Goal: Task Accomplishment & Management: Manage account settings

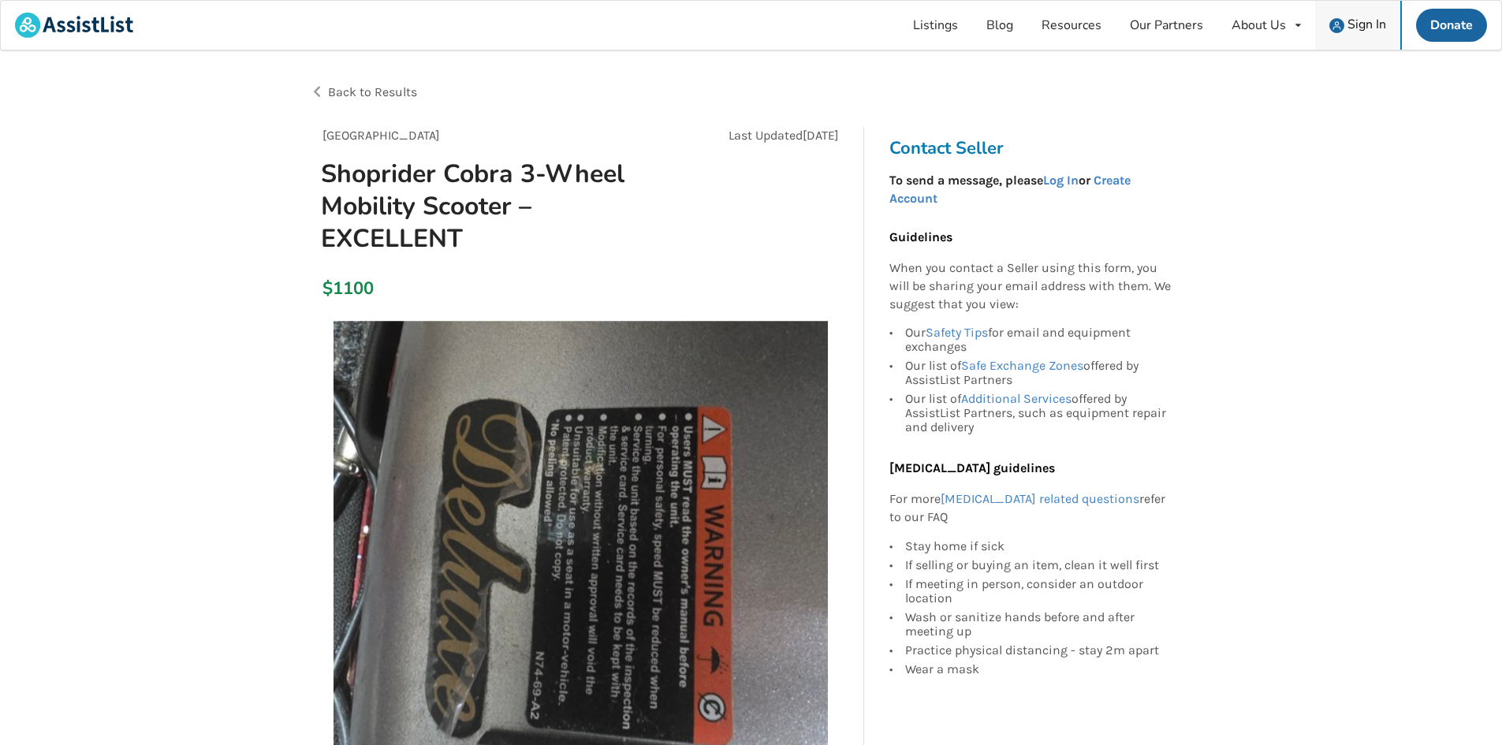
click at [1366, 18] on span "Sign In" at bounding box center [1367, 24] width 39 height 17
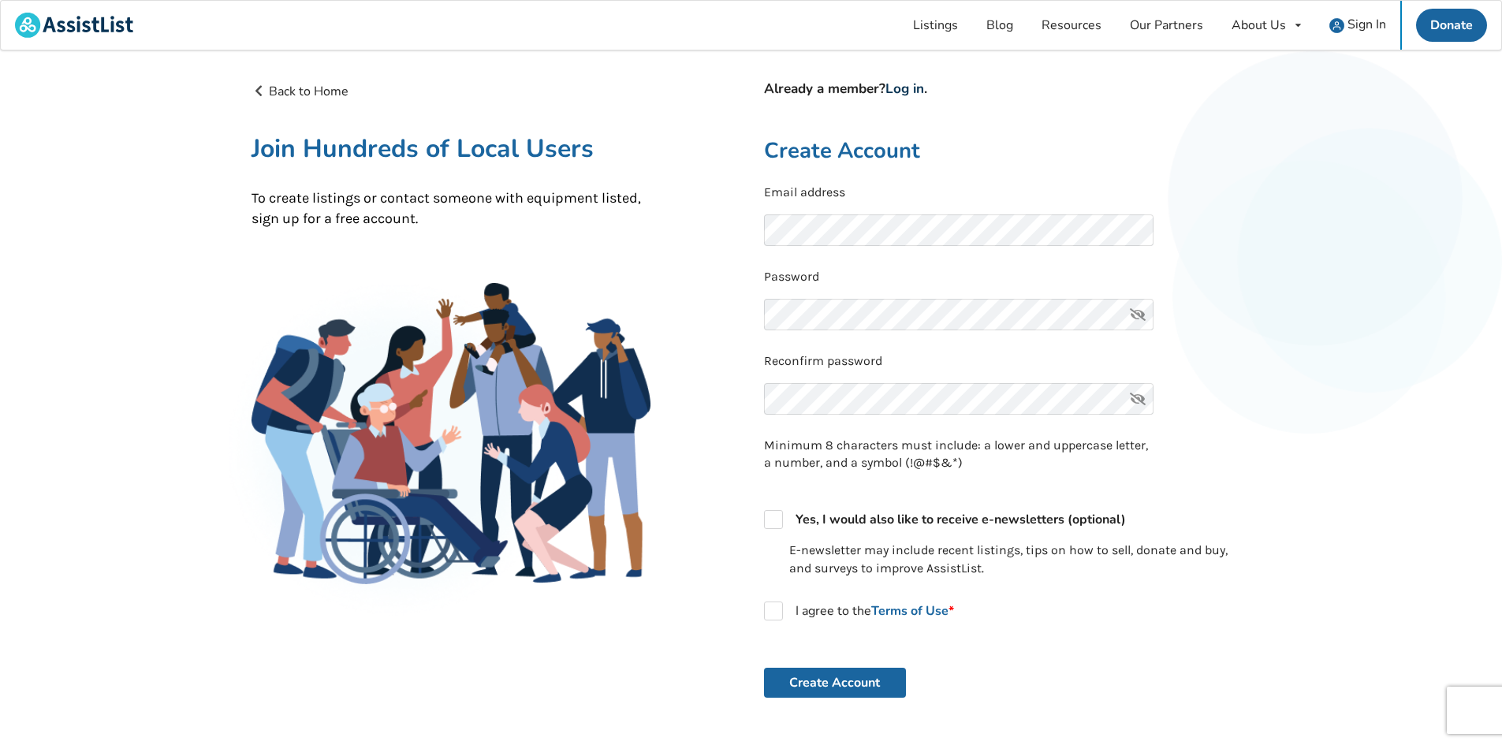
click at [923, 90] on link "Log in" at bounding box center [905, 89] width 39 height 18
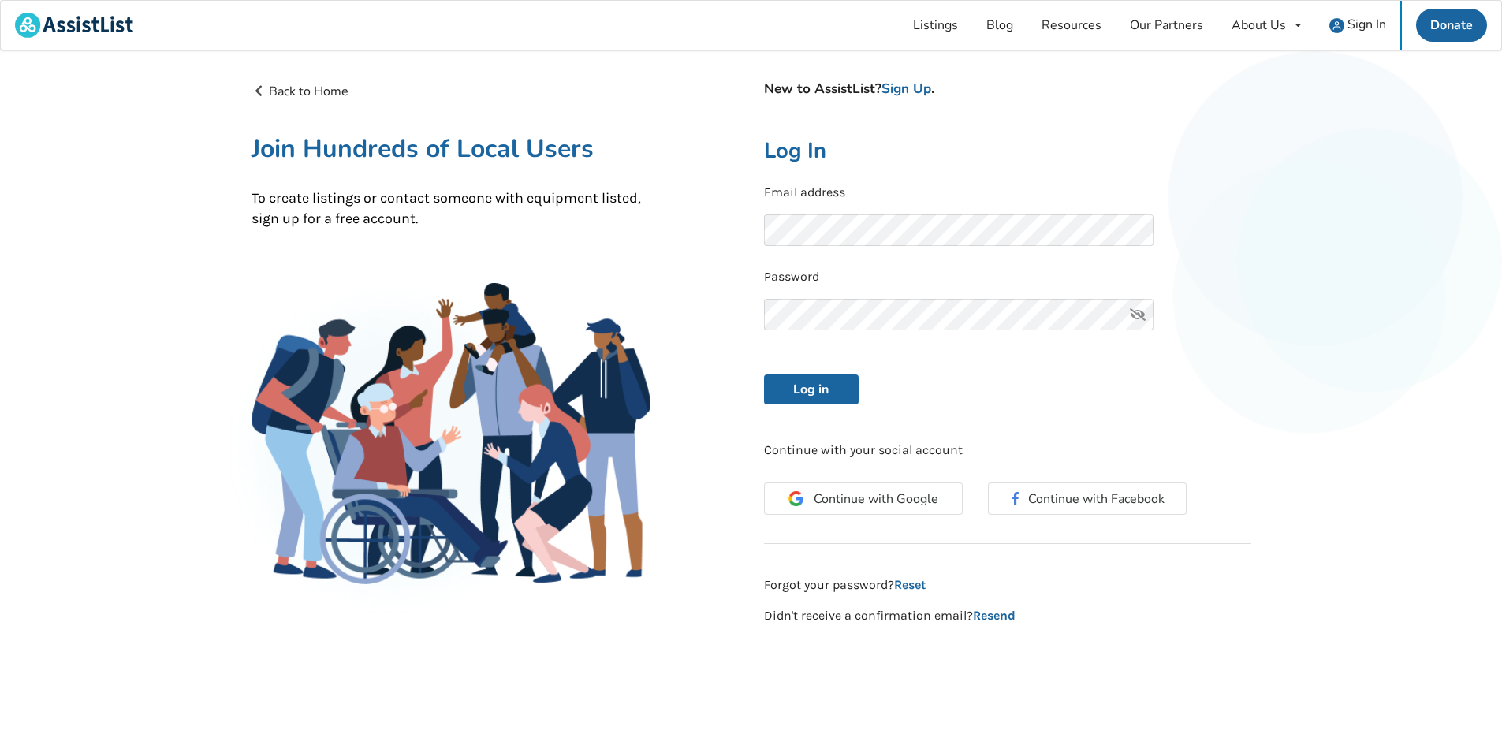
click at [845, 405] on div "New to AssistList? Sign Up . Log In Email address Password Log in Continue with…" at bounding box center [1007, 353] width 513 height 543
click at [840, 388] on button "Log in" at bounding box center [811, 390] width 95 height 30
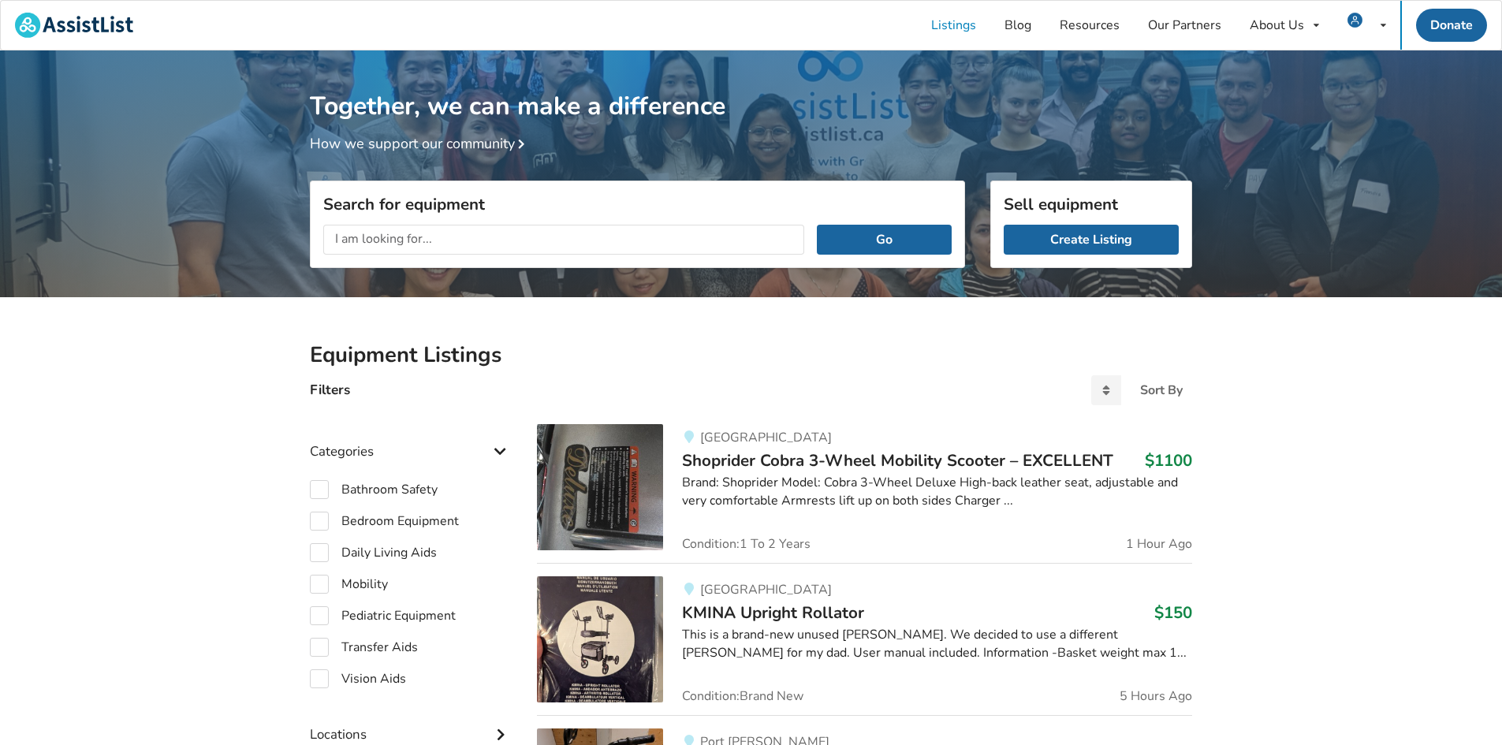
click at [766, 629] on div "This is a brand-new unused [PERSON_NAME]. We decided to use a different [PERSON…" at bounding box center [937, 644] width 510 height 36
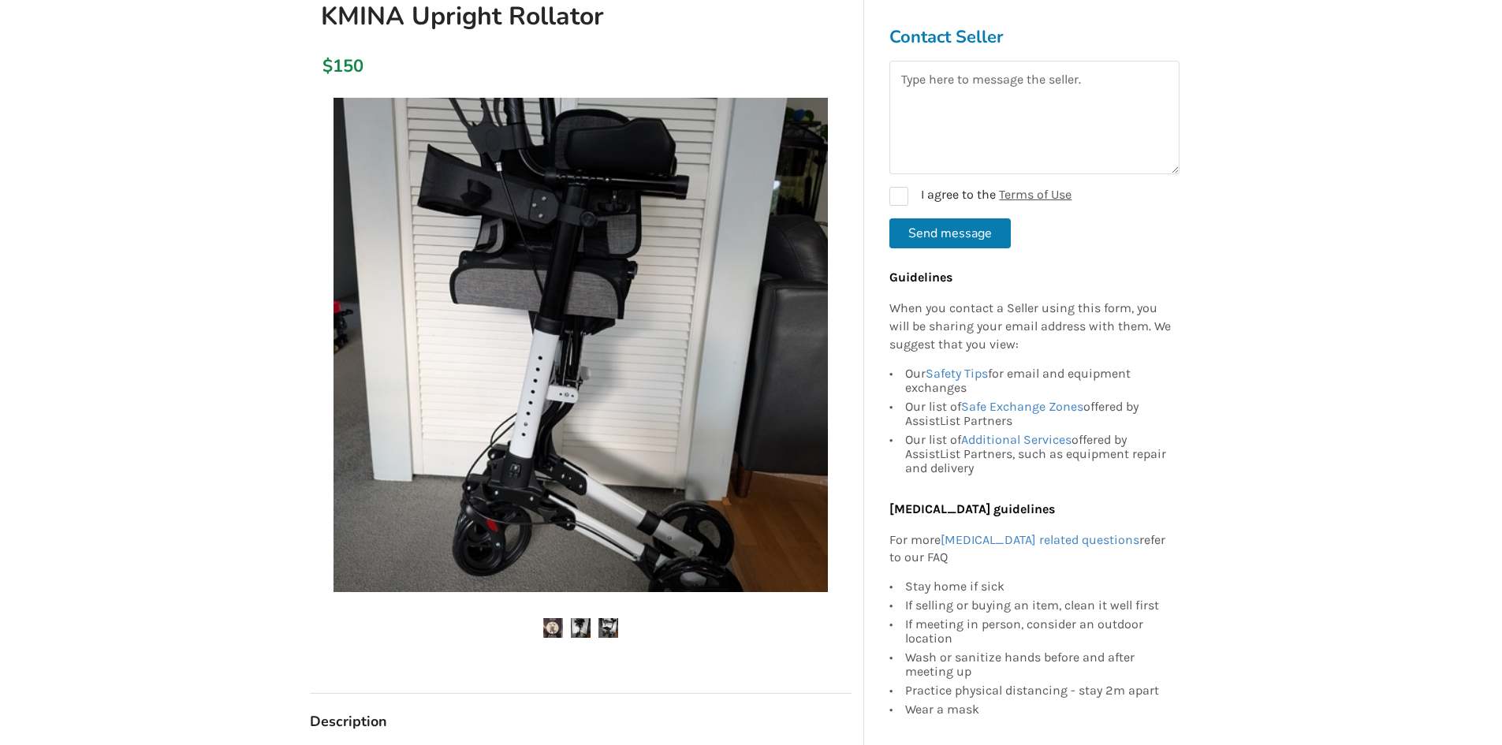
scroll to position [237, 0]
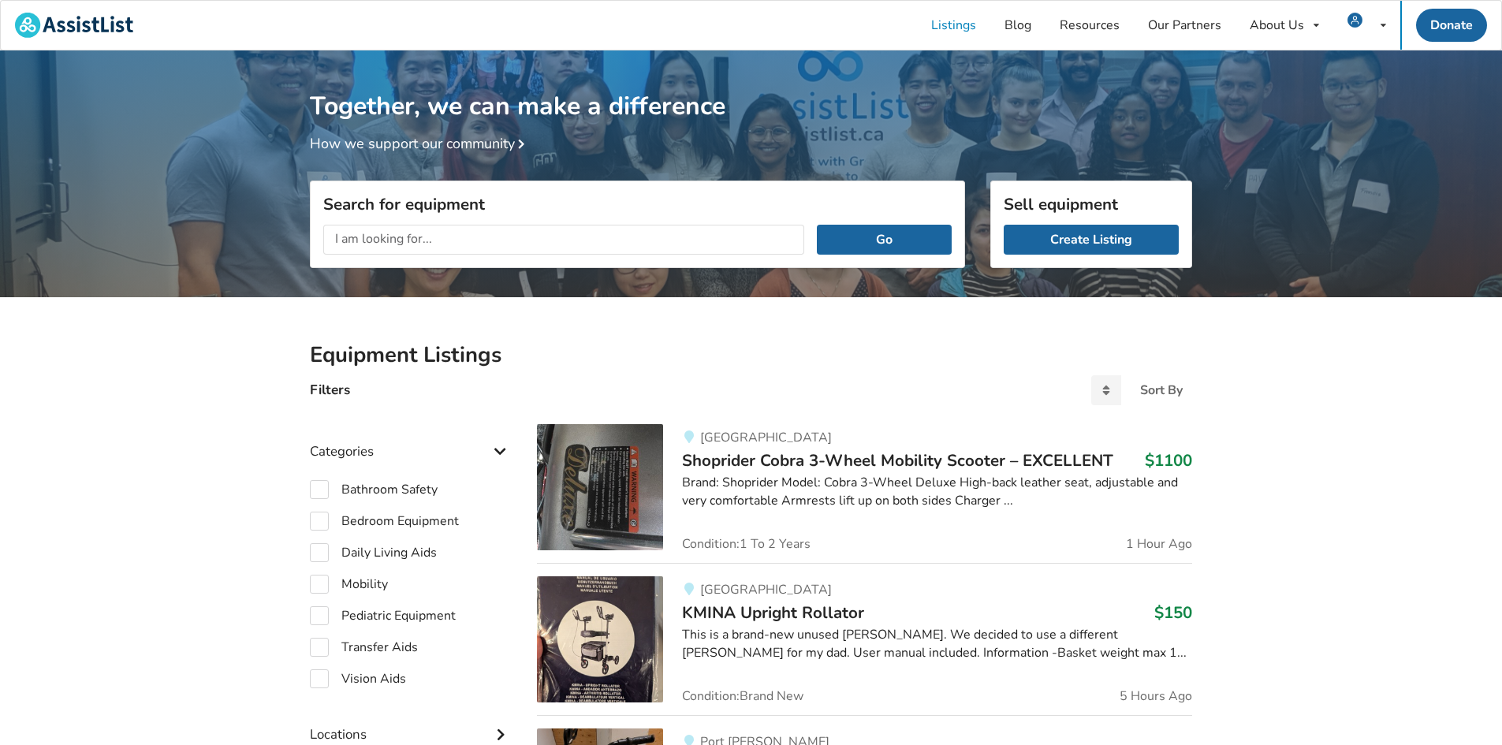
click at [915, 478] on div "Brand: Shoprider Model: Cobra 3-Wheel Deluxe High-back leather seat, adjustable…" at bounding box center [937, 492] width 510 height 36
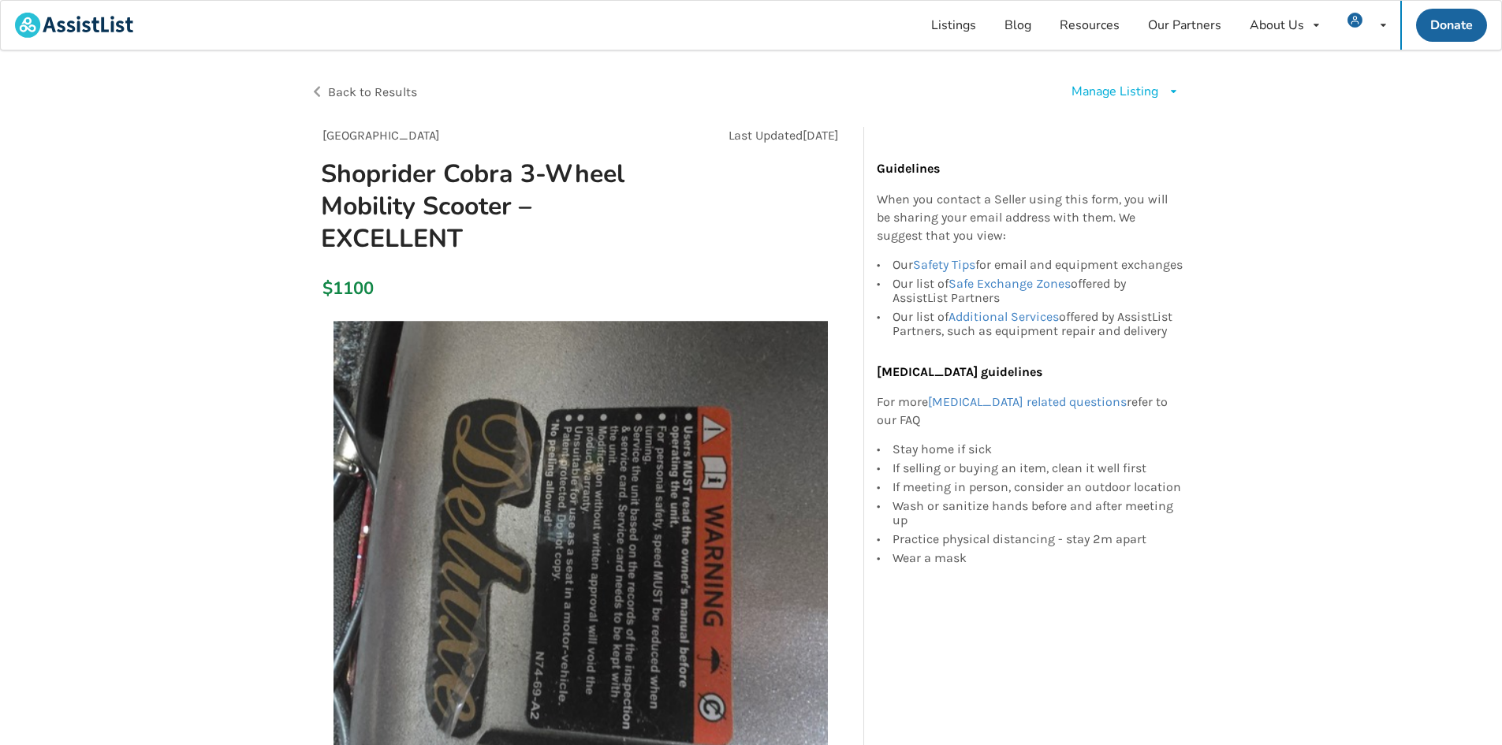
click at [1108, 102] on div "Manage Listing Edit listing Renew listing Mark as Sold Delete listing" at bounding box center [972, 92] width 442 height 44
click at [1110, 97] on div "Manage Listing" at bounding box center [1115, 92] width 87 height 18
click at [1140, 126] on span "Edit listing" at bounding box center [1141, 127] width 61 height 17
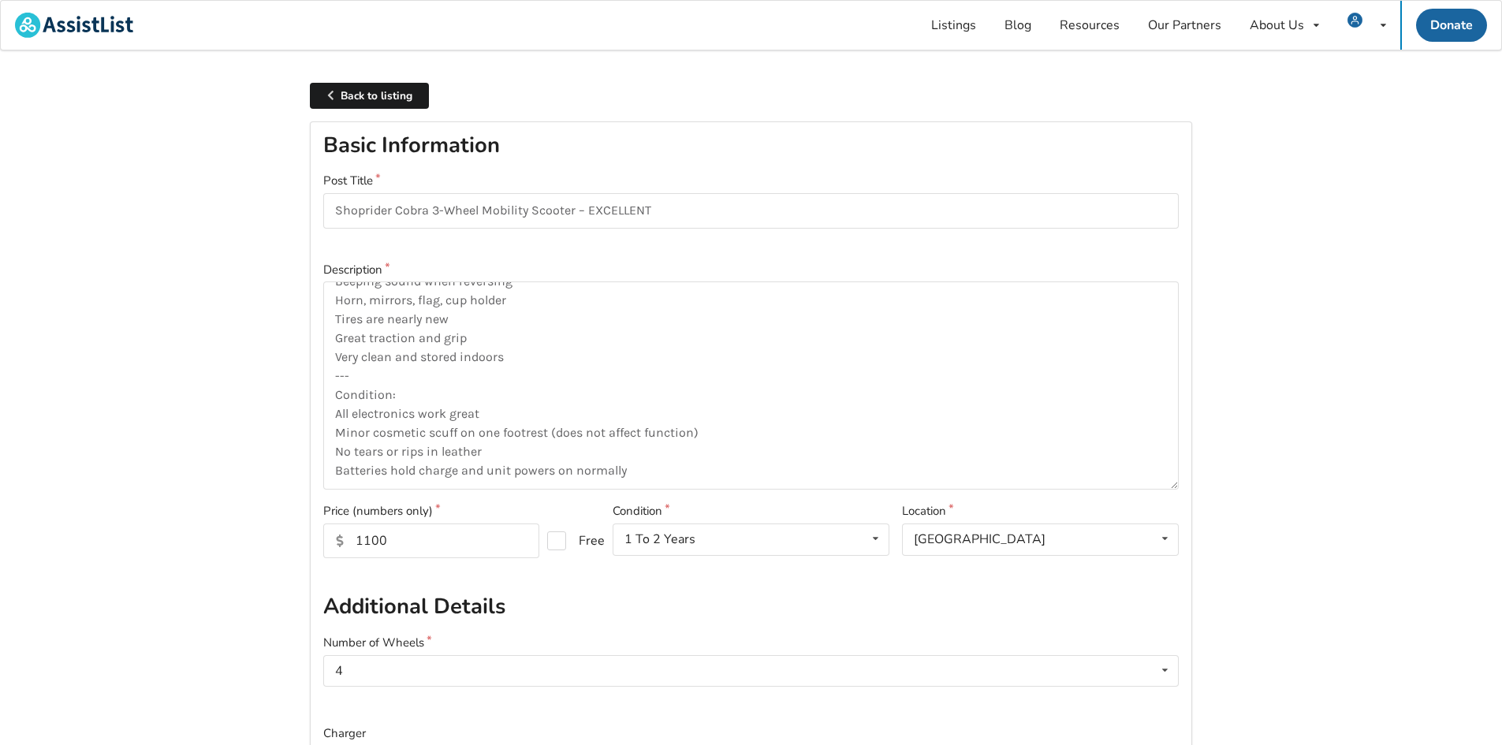
scroll to position [151, 0]
click at [833, 534] on div "1 To 2 Years Brand New Less Than 1 Year 1 To 2 Years 3 To 5 Years Over 5 Years" at bounding box center [751, 540] width 277 height 32
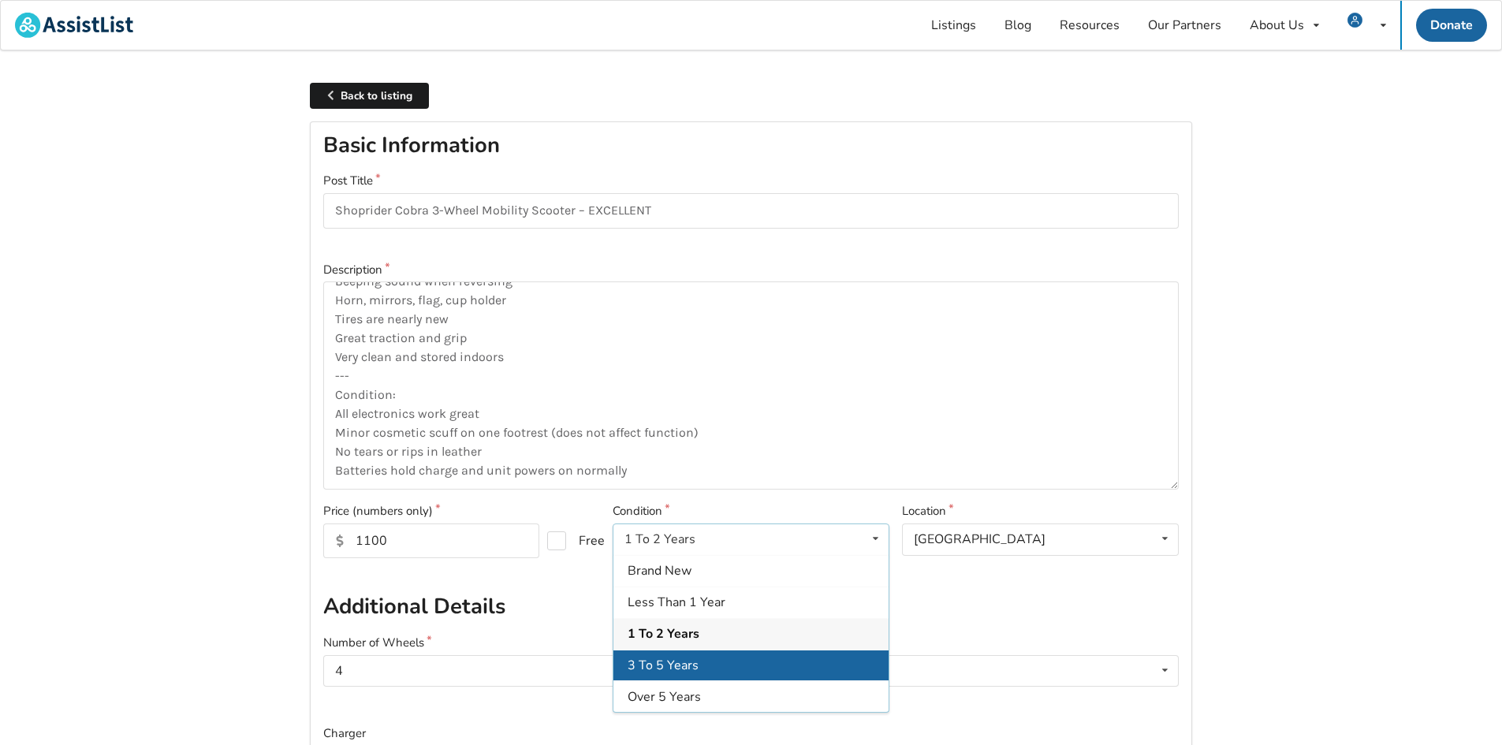
click at [717, 660] on div "3 To 5 Years" at bounding box center [750, 665] width 275 height 32
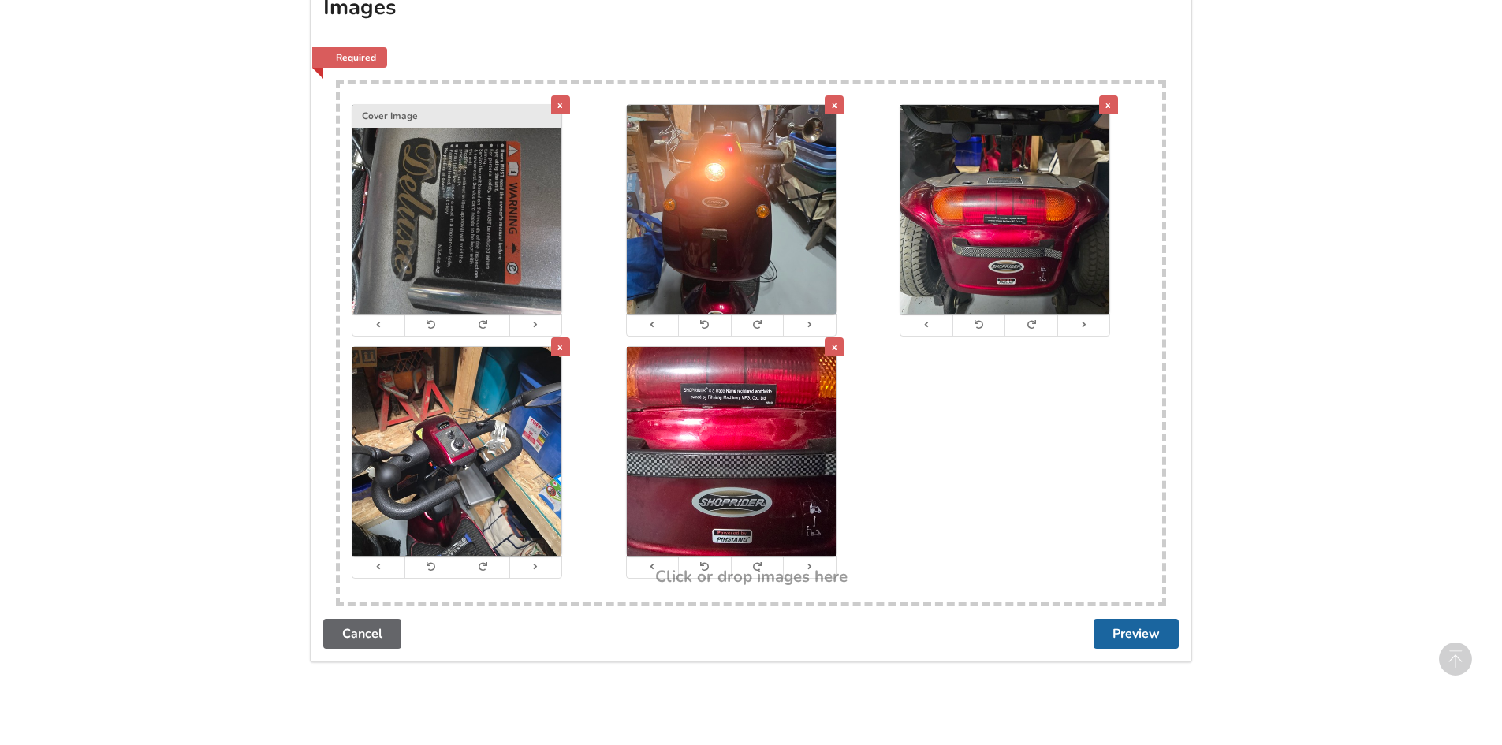
scroll to position [922, 0]
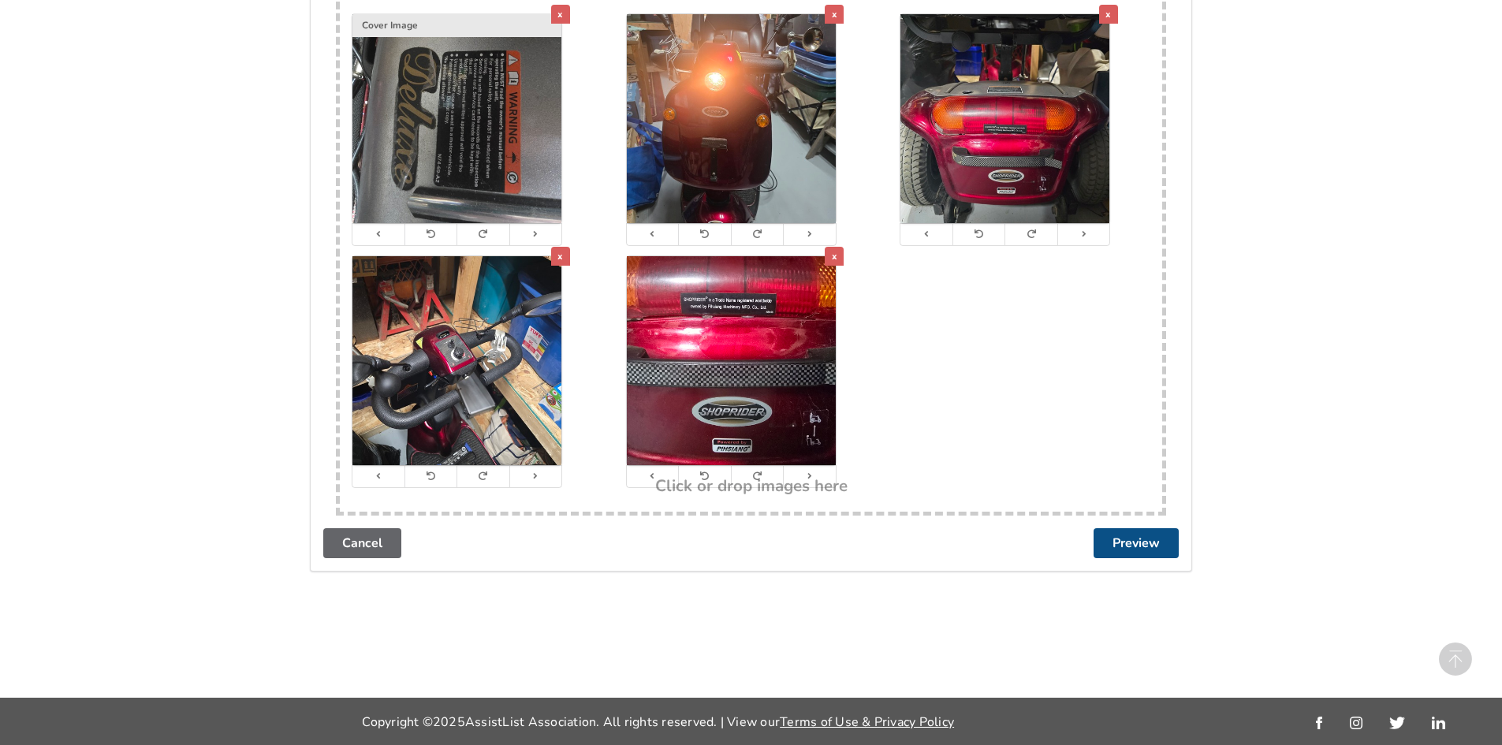
click at [1148, 550] on button "Preview" at bounding box center [1136, 543] width 85 height 30
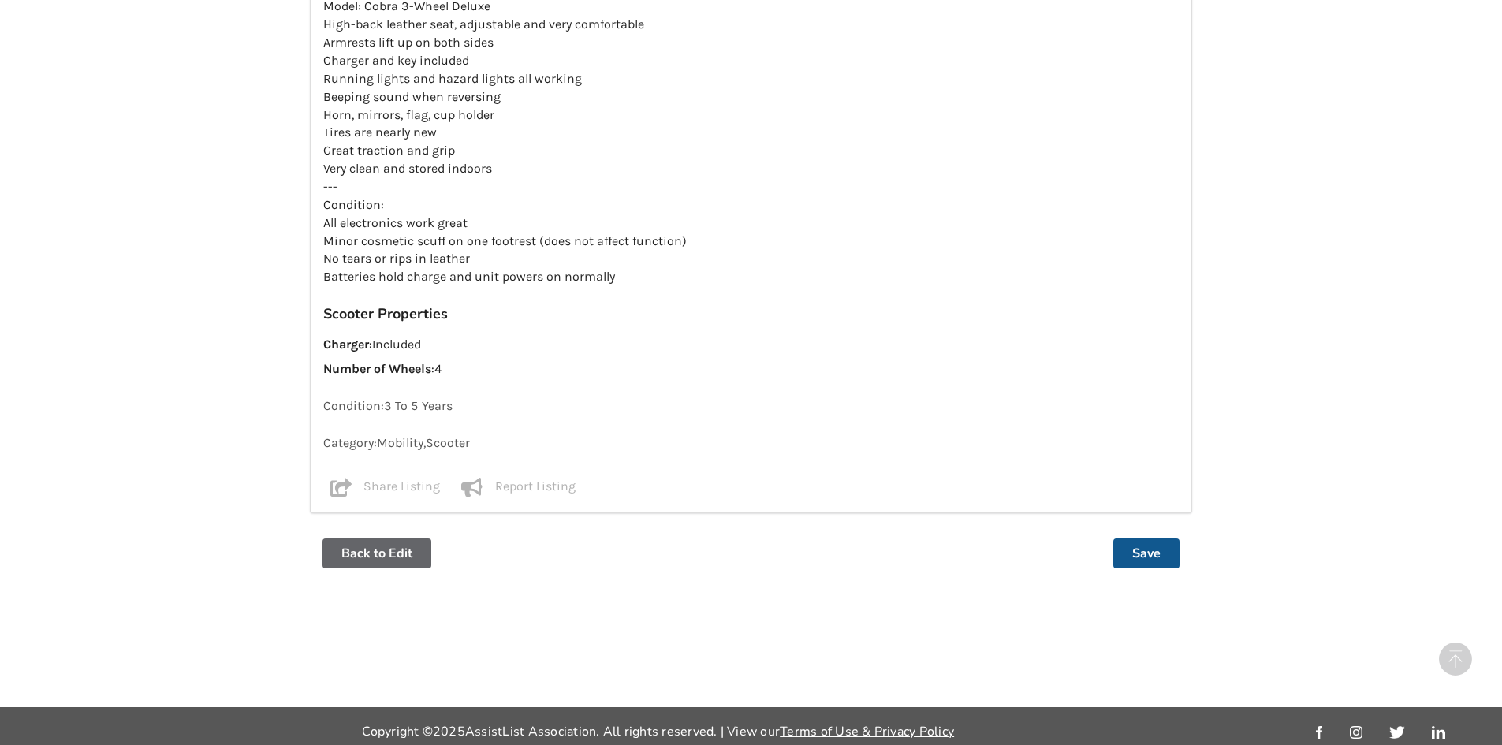
scroll to position [1290, 0]
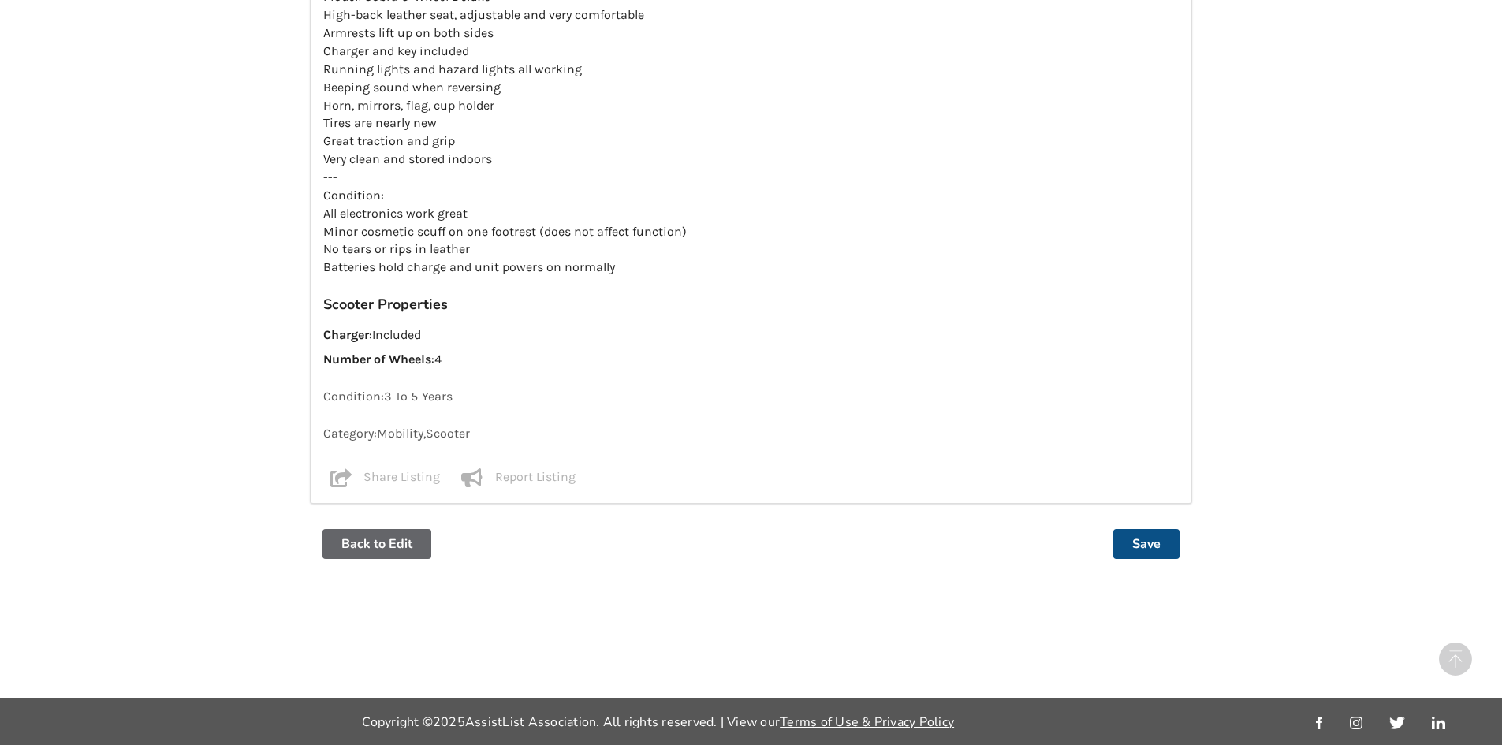
click at [1143, 539] on button "Save" at bounding box center [1146, 544] width 66 height 30
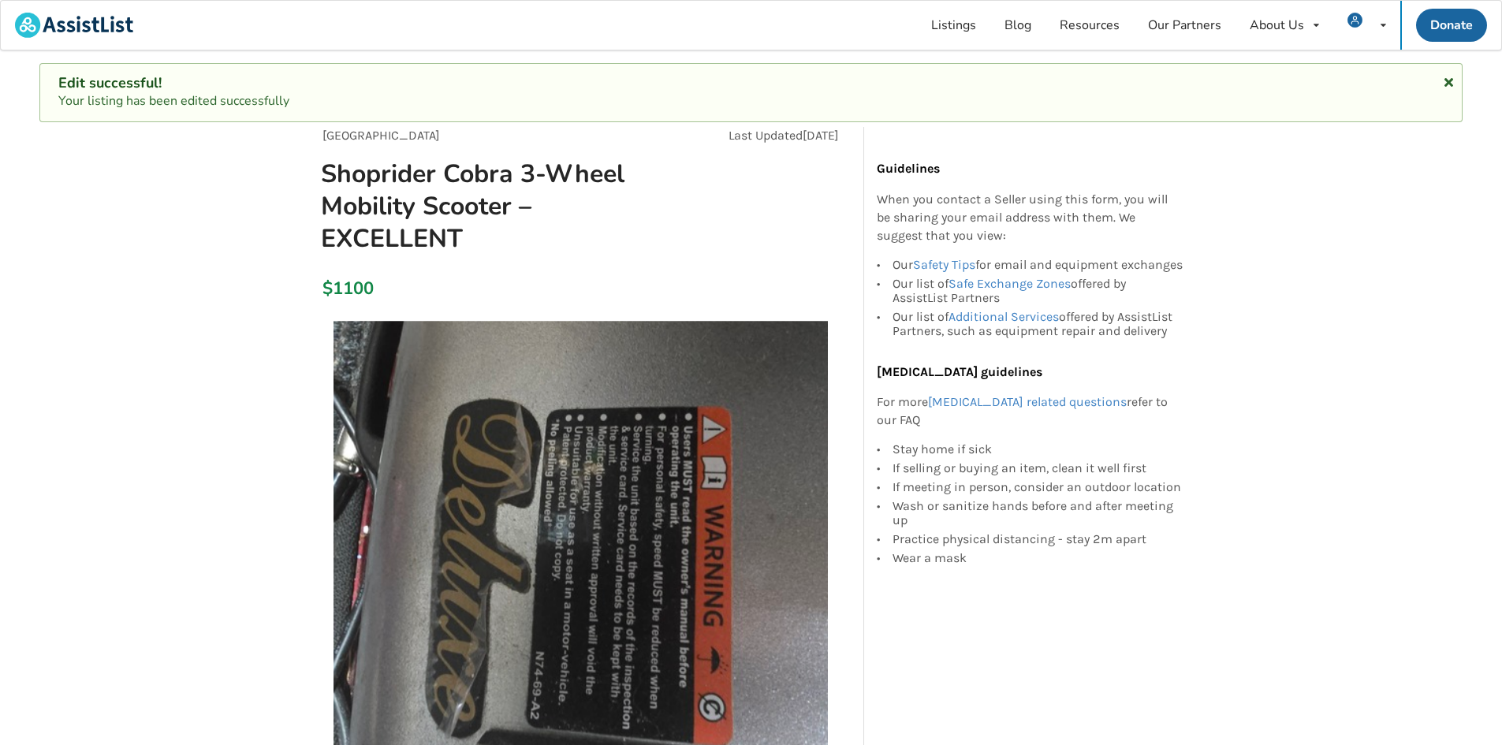
click at [1445, 84] on icon at bounding box center [1448, 79] width 15 height 13
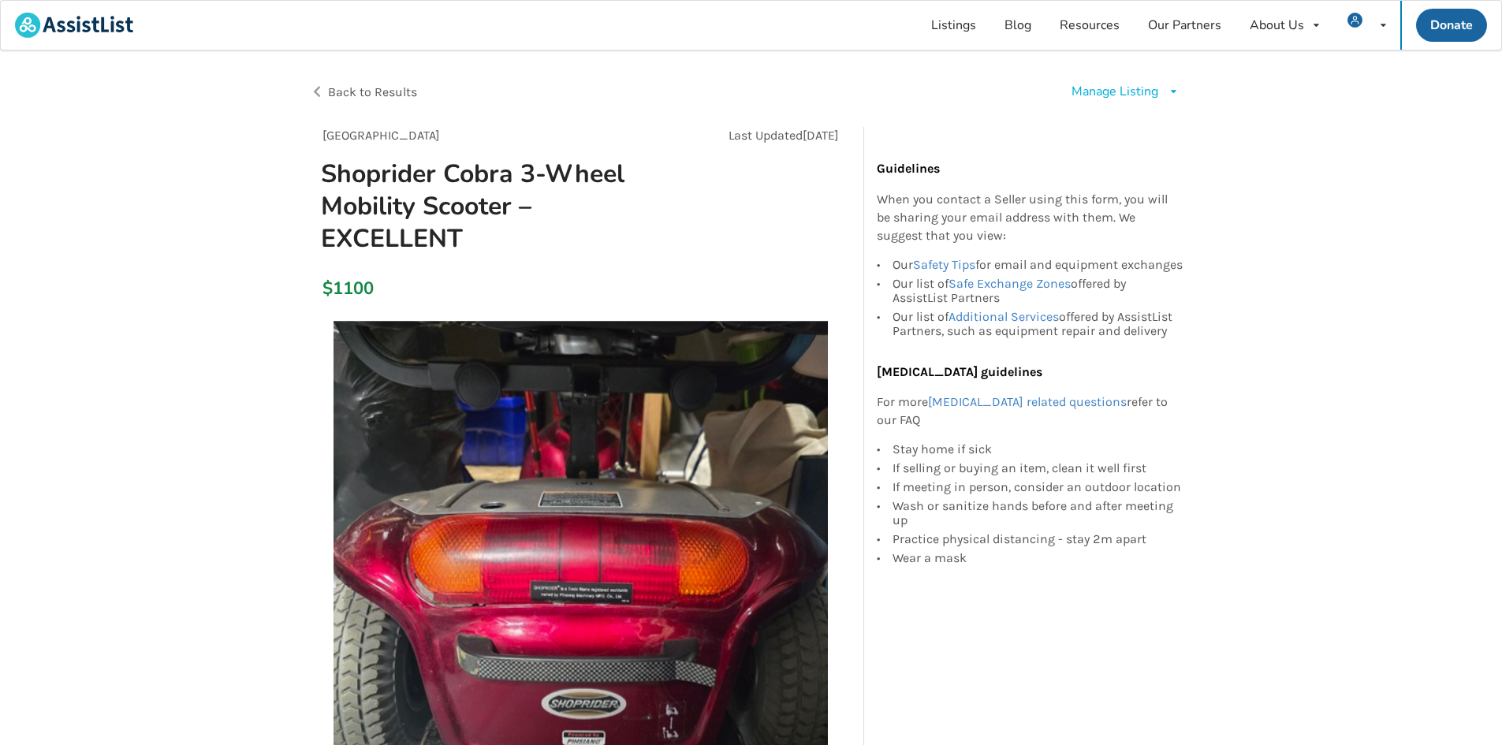
click at [1135, 86] on div "Manage Listing" at bounding box center [1115, 92] width 87 height 18
click at [1153, 136] on span "Edit listing" at bounding box center [1141, 127] width 61 height 17
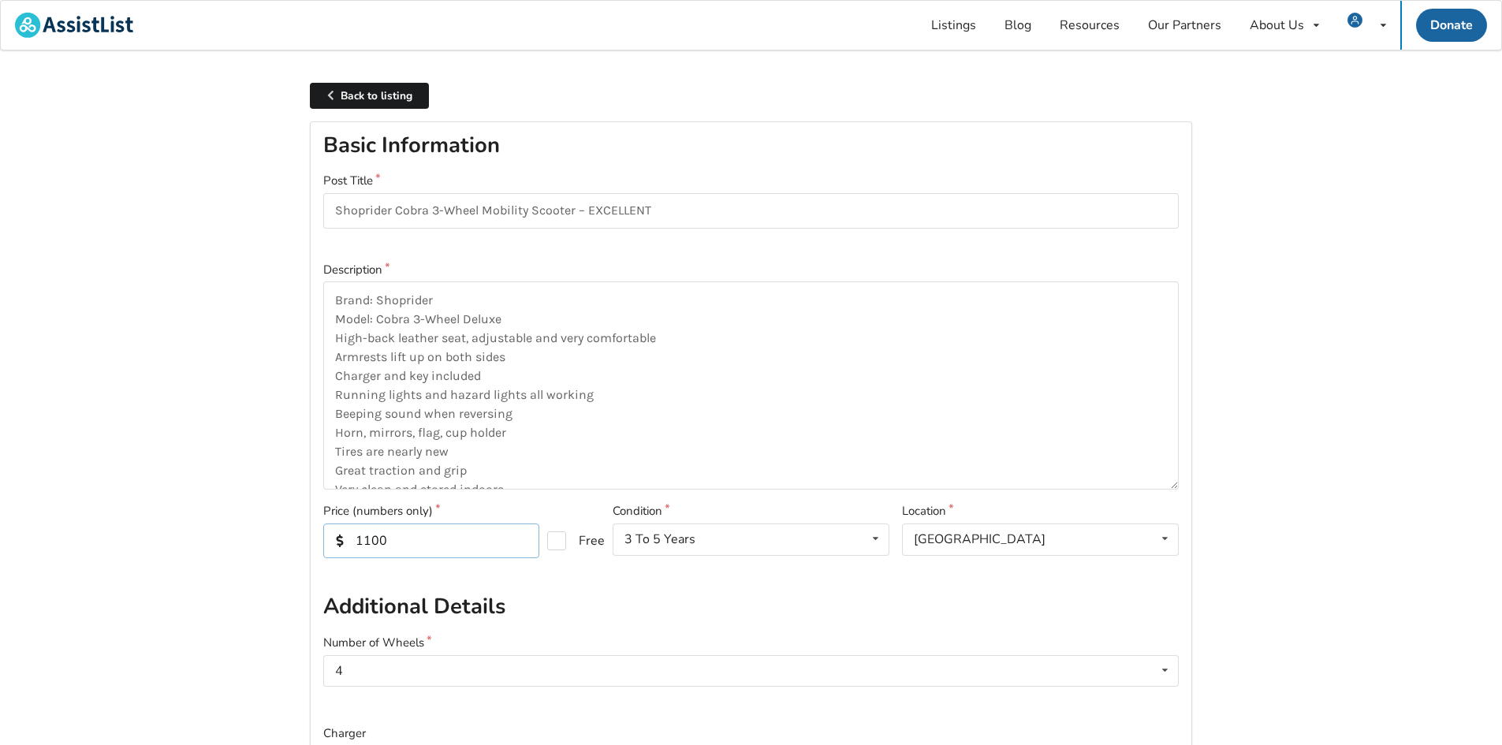
click at [419, 544] on input "1100" at bounding box center [431, 541] width 216 height 35
drag, startPoint x: 337, startPoint y: 296, endPoint x: 571, endPoint y: 328, distance: 236.3
click at [338, 296] on textarea "Brand: Shoprider Model: Cobra 3-Wheel Deluxe High-back leather seat, adjustable…" at bounding box center [751, 386] width 856 height 208
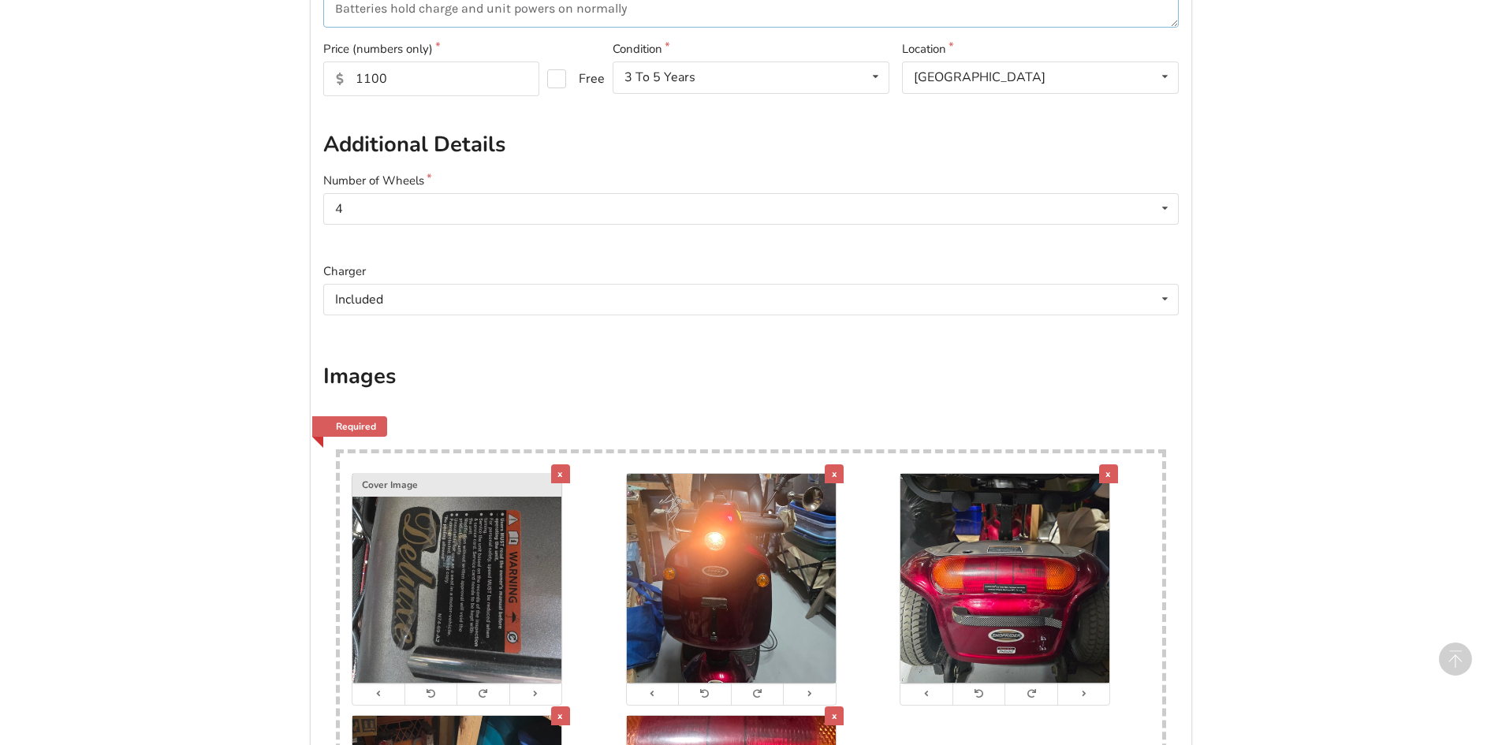
scroll to position [789, 0]
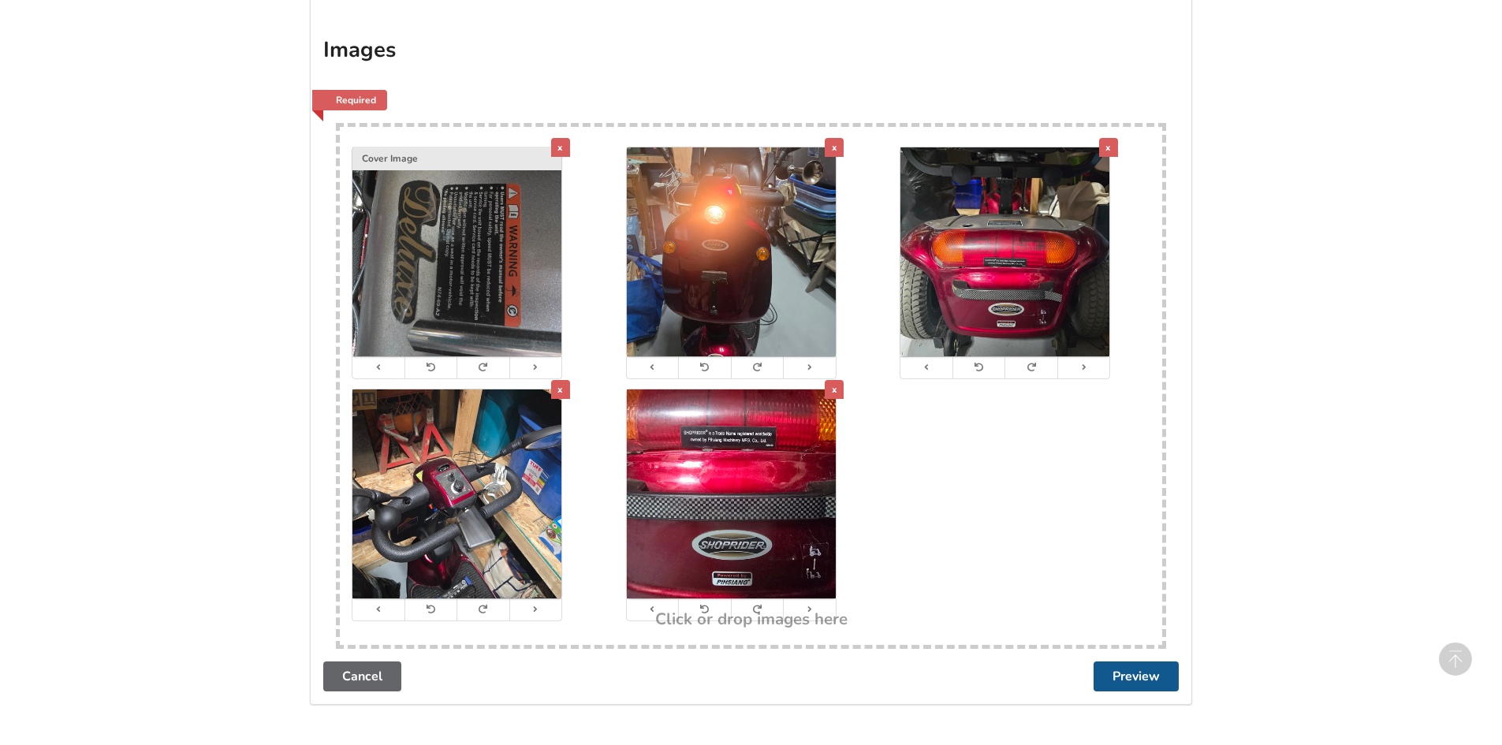
type textarea "$1100 or Or Best Offer Brand: Shoprider Model: Cobra 3-Wheel Deluxe High-back l…"
click at [1142, 675] on button "Preview" at bounding box center [1136, 677] width 85 height 30
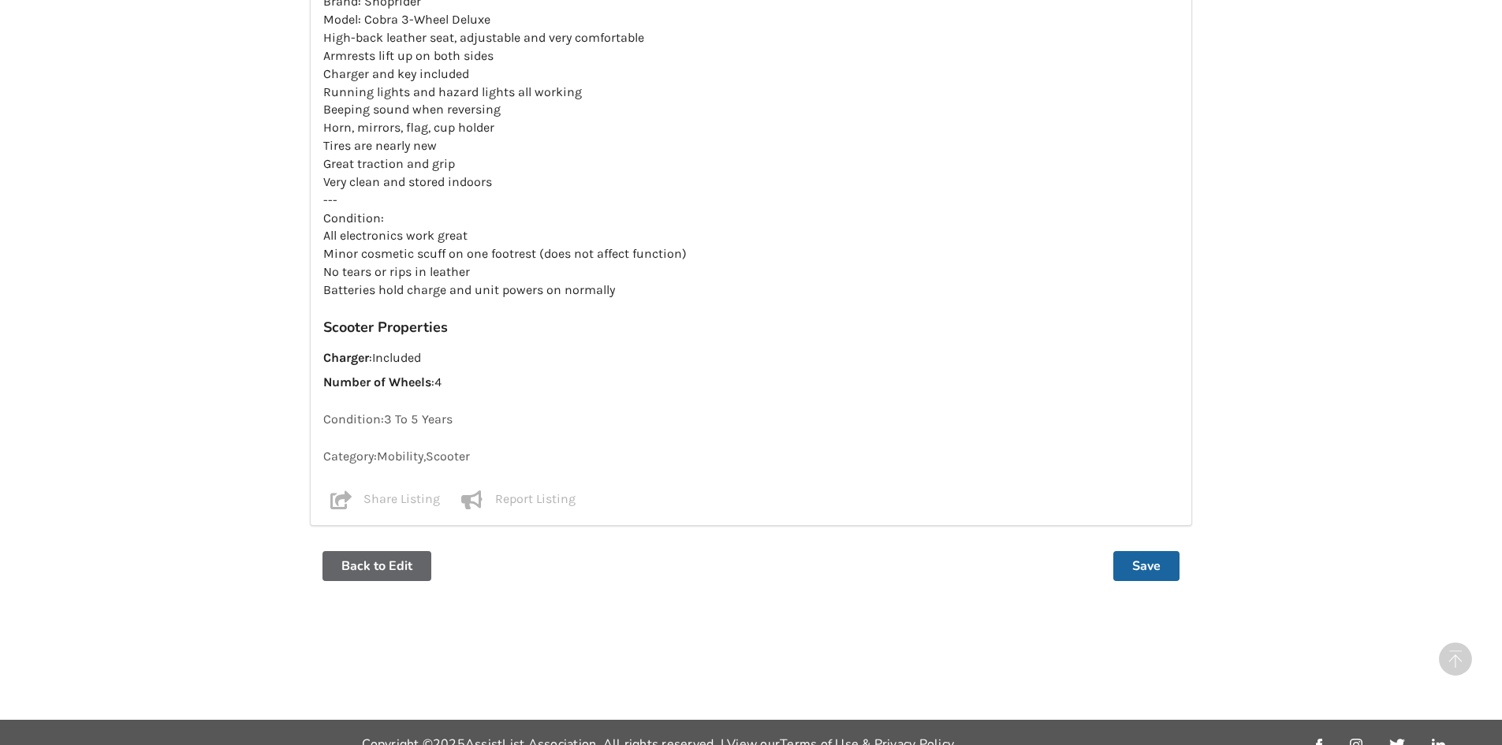
scroll to position [1326, 0]
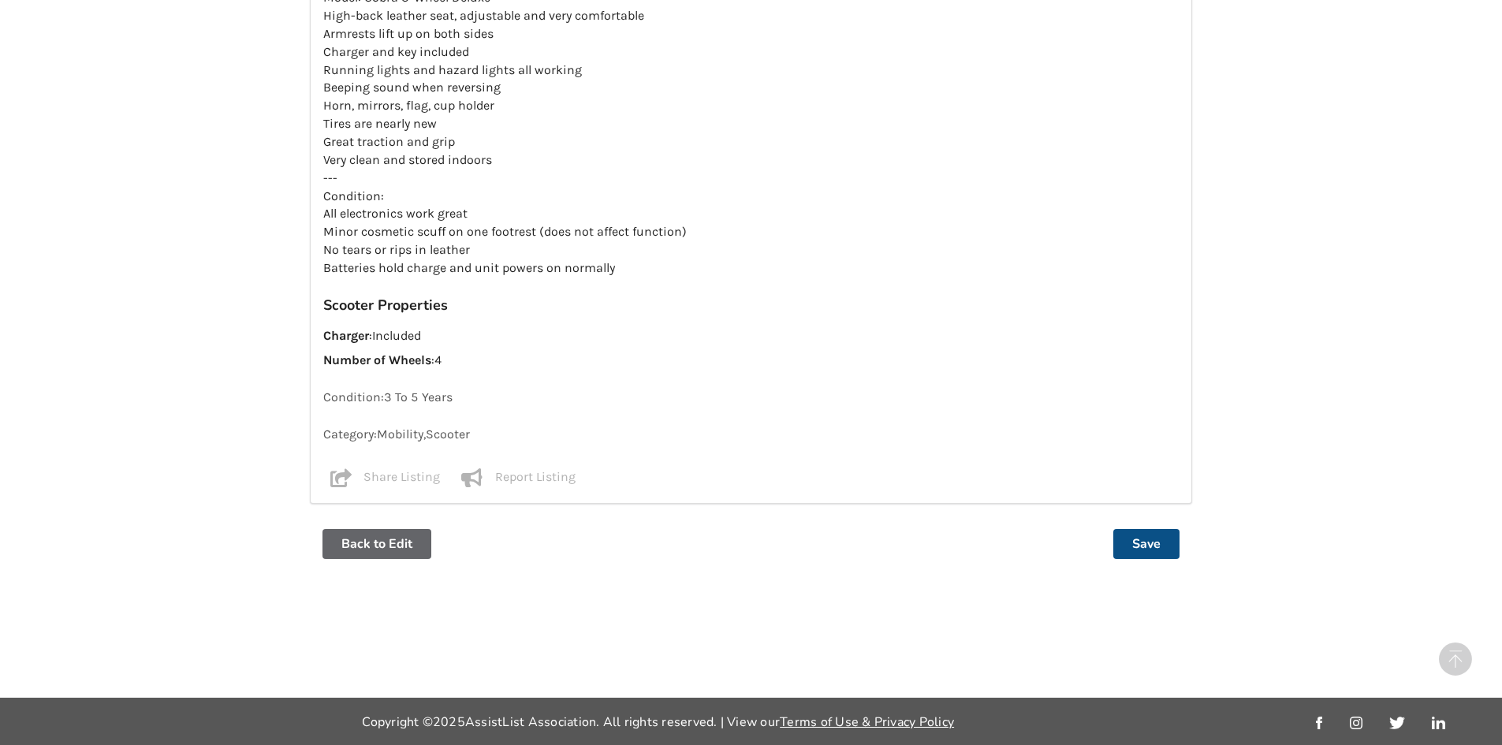
click at [1128, 537] on button "Save" at bounding box center [1146, 544] width 66 height 30
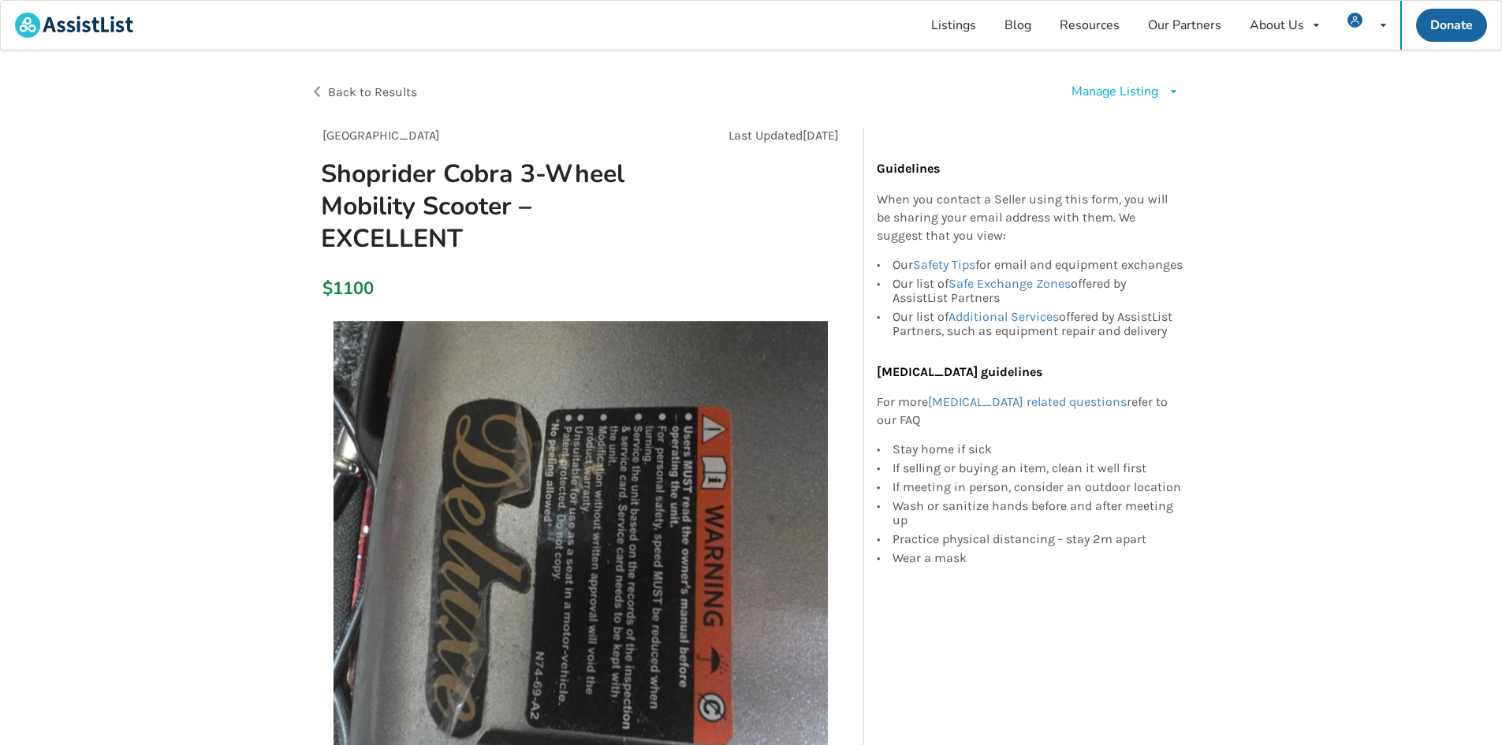
click at [1130, 94] on div "Manage Listing" at bounding box center [1115, 92] width 87 height 18
click at [1119, 130] on span "Edit listing" at bounding box center [1141, 127] width 61 height 17
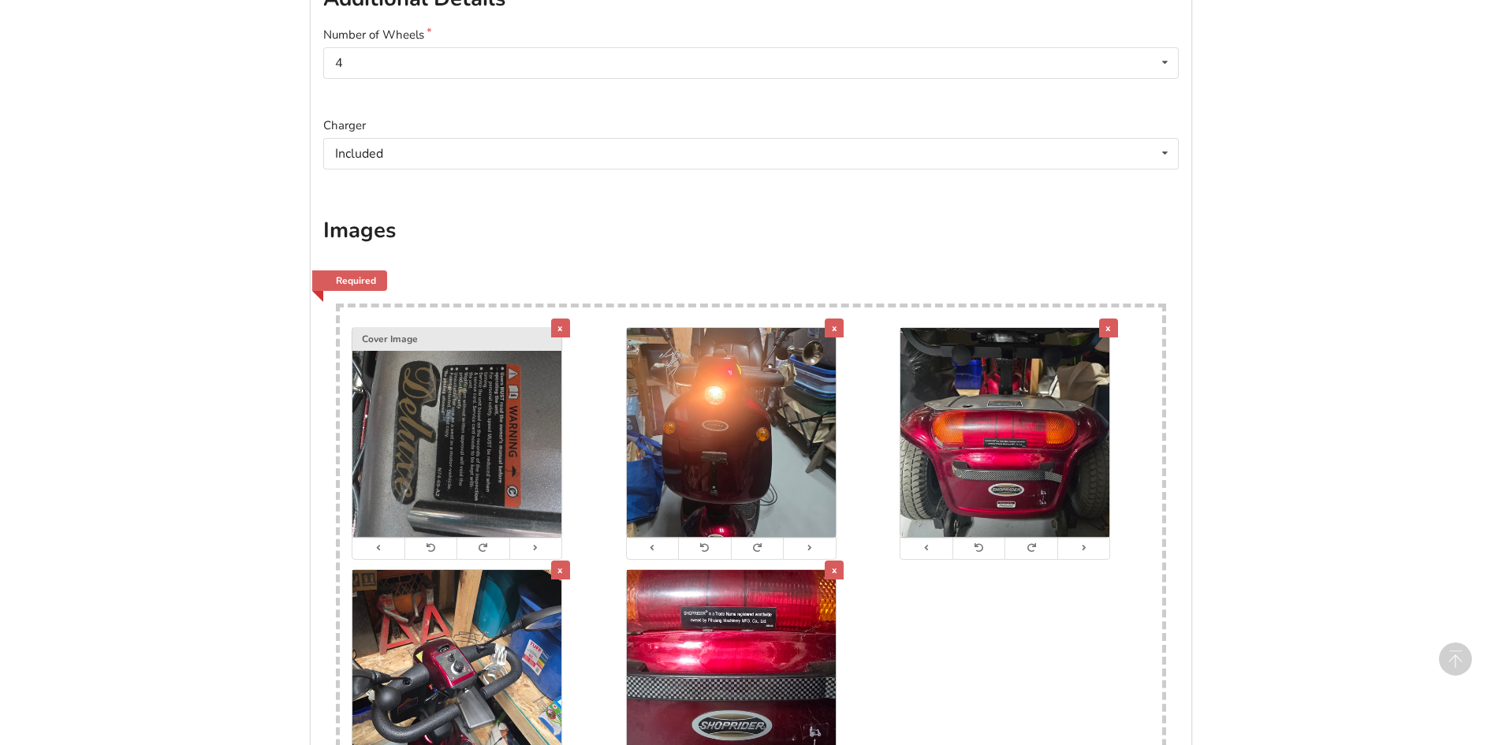
scroll to position [710, 0]
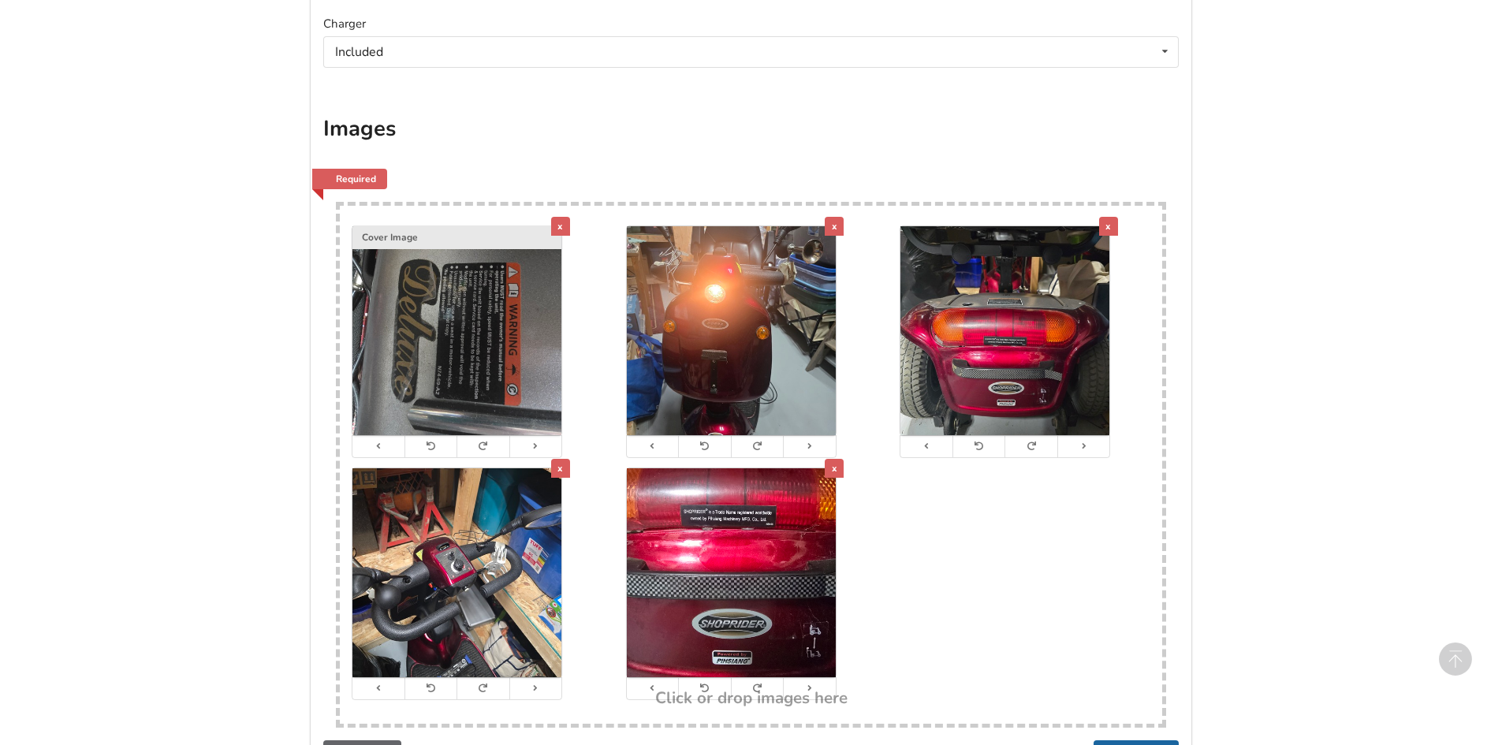
click at [714, 231] on img at bounding box center [731, 330] width 209 height 209
click at [492, 232] on div "Cover Image" at bounding box center [456, 238] width 209 height 24
click at [682, 251] on img at bounding box center [731, 330] width 209 height 209
click at [654, 443] on icon at bounding box center [652, 446] width 10 height 9
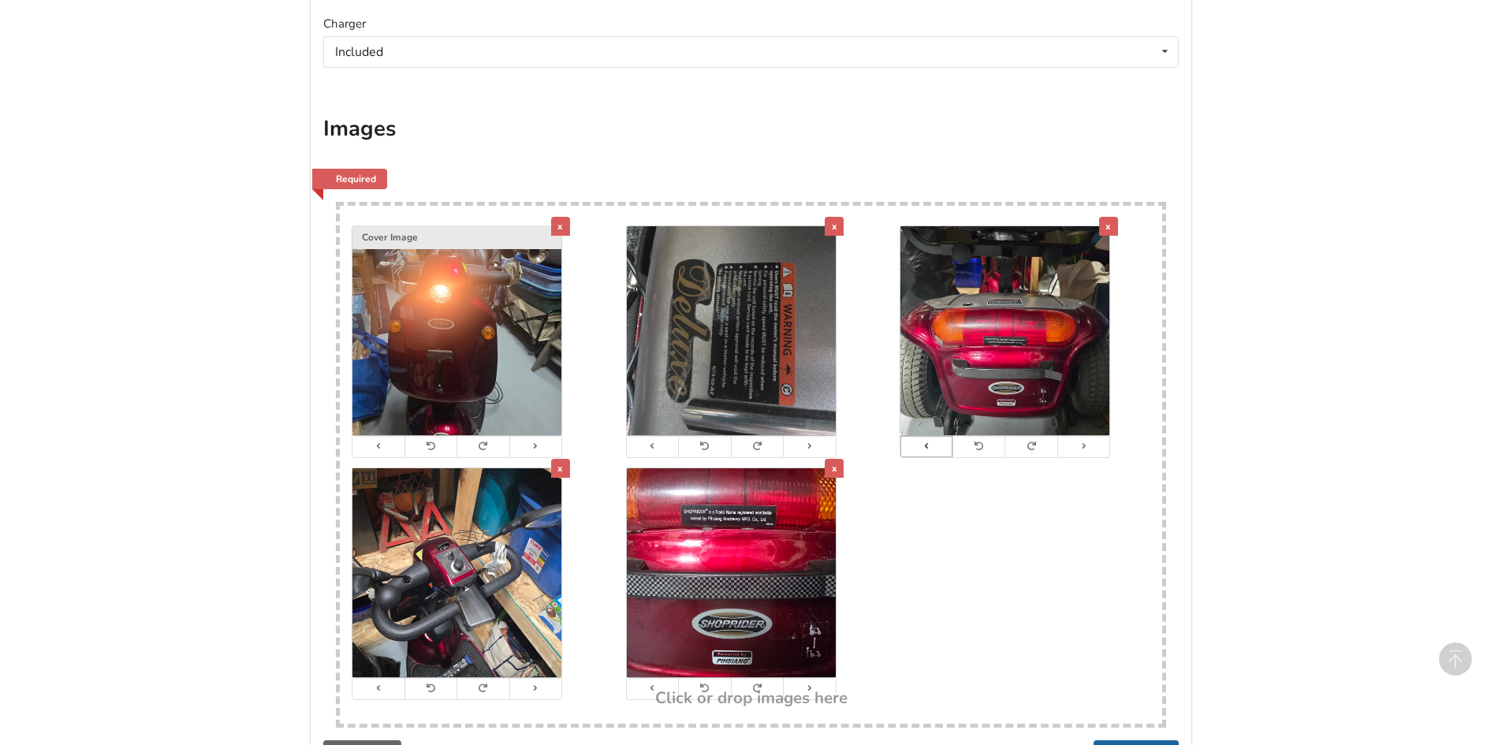
click at [926, 449] on icon at bounding box center [926, 446] width 10 height 9
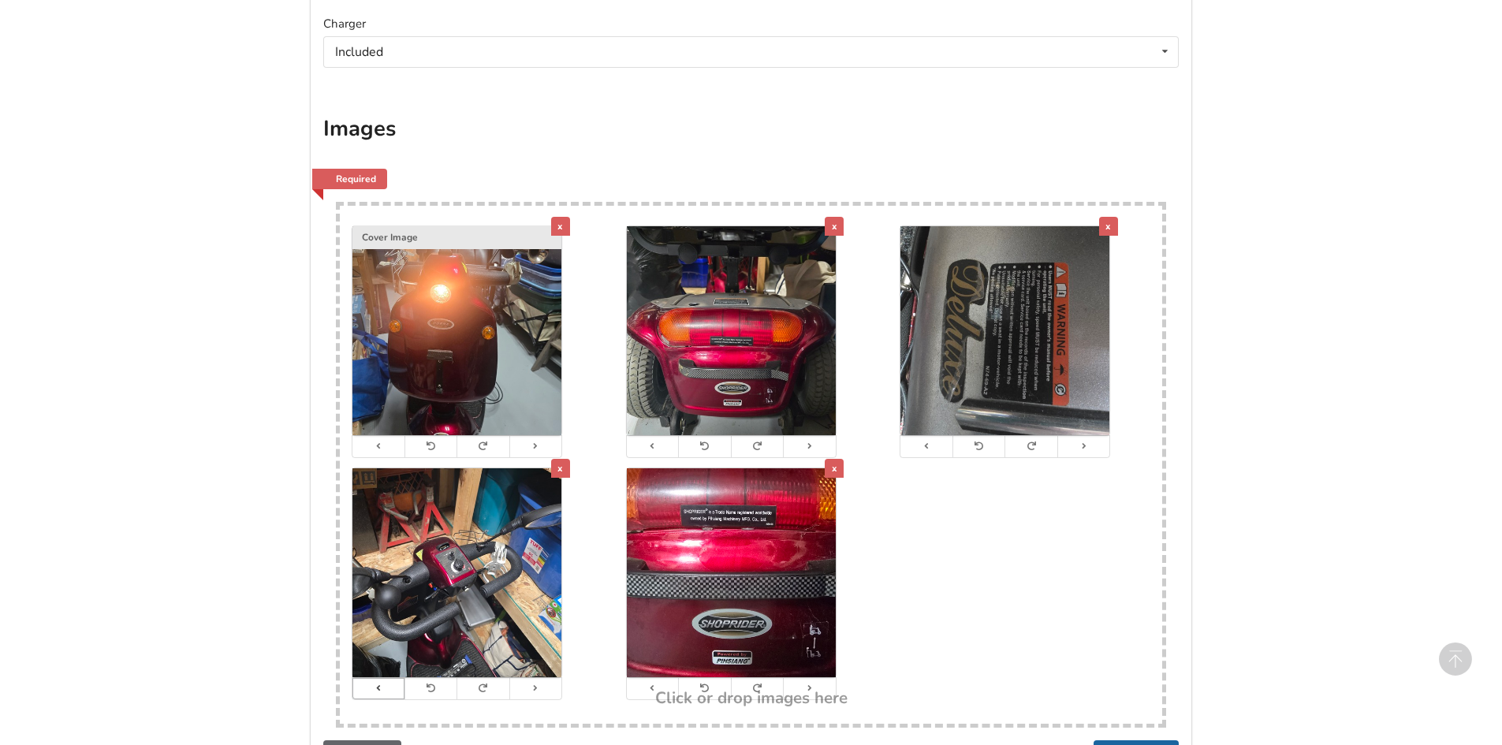
click at [382, 688] on icon at bounding box center [378, 688] width 10 height 9
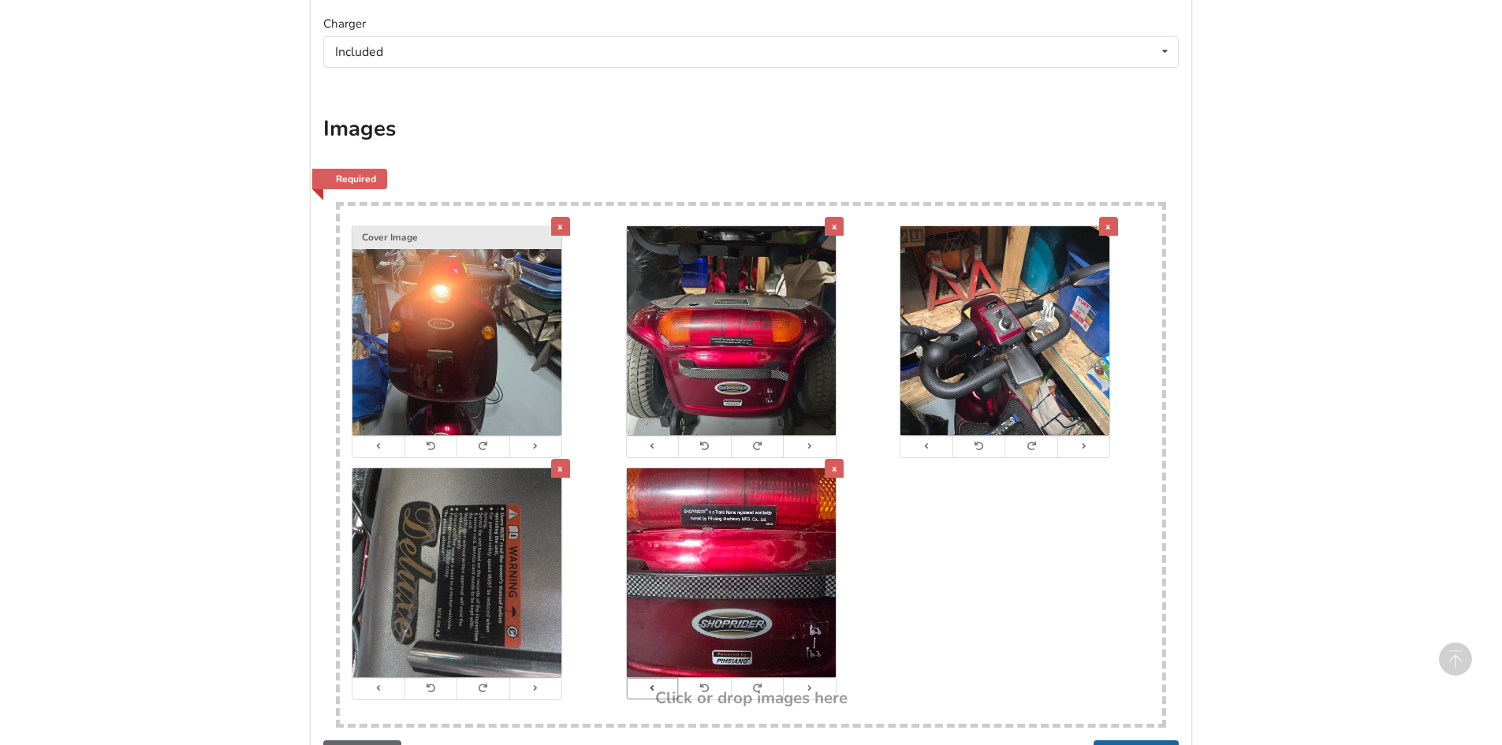
click at [647, 698] on button at bounding box center [653, 688] width 52 height 21
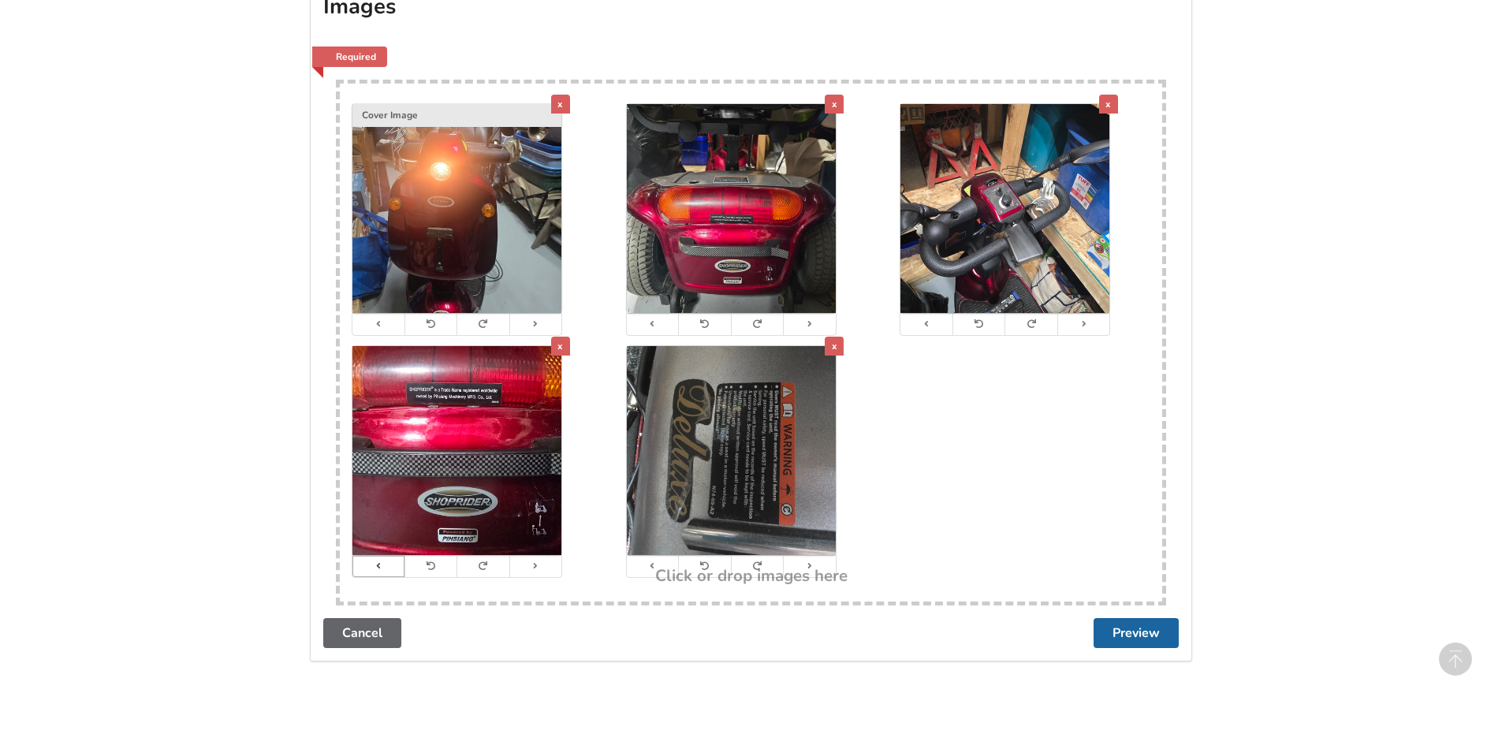
scroll to position [922, 0]
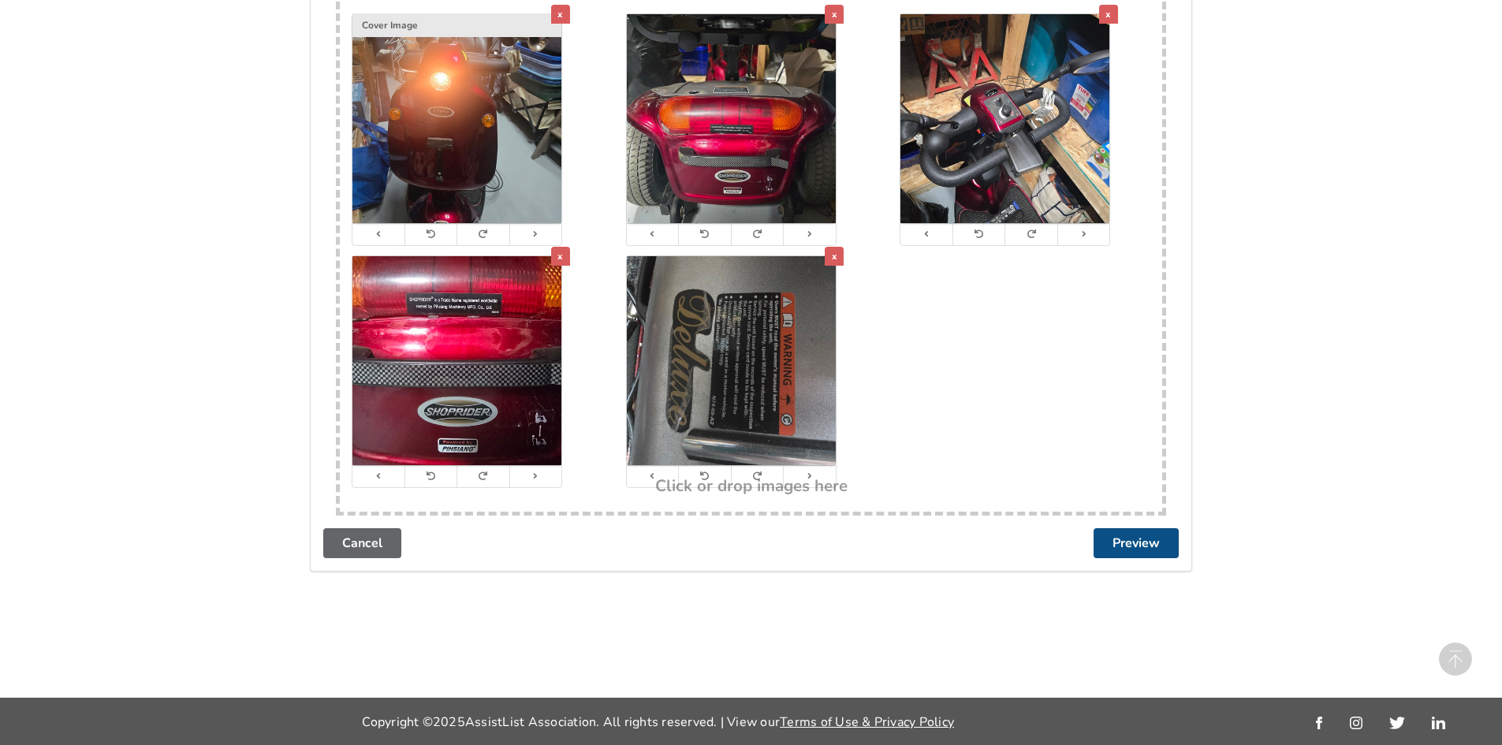
click at [1147, 544] on button "Preview" at bounding box center [1136, 543] width 85 height 30
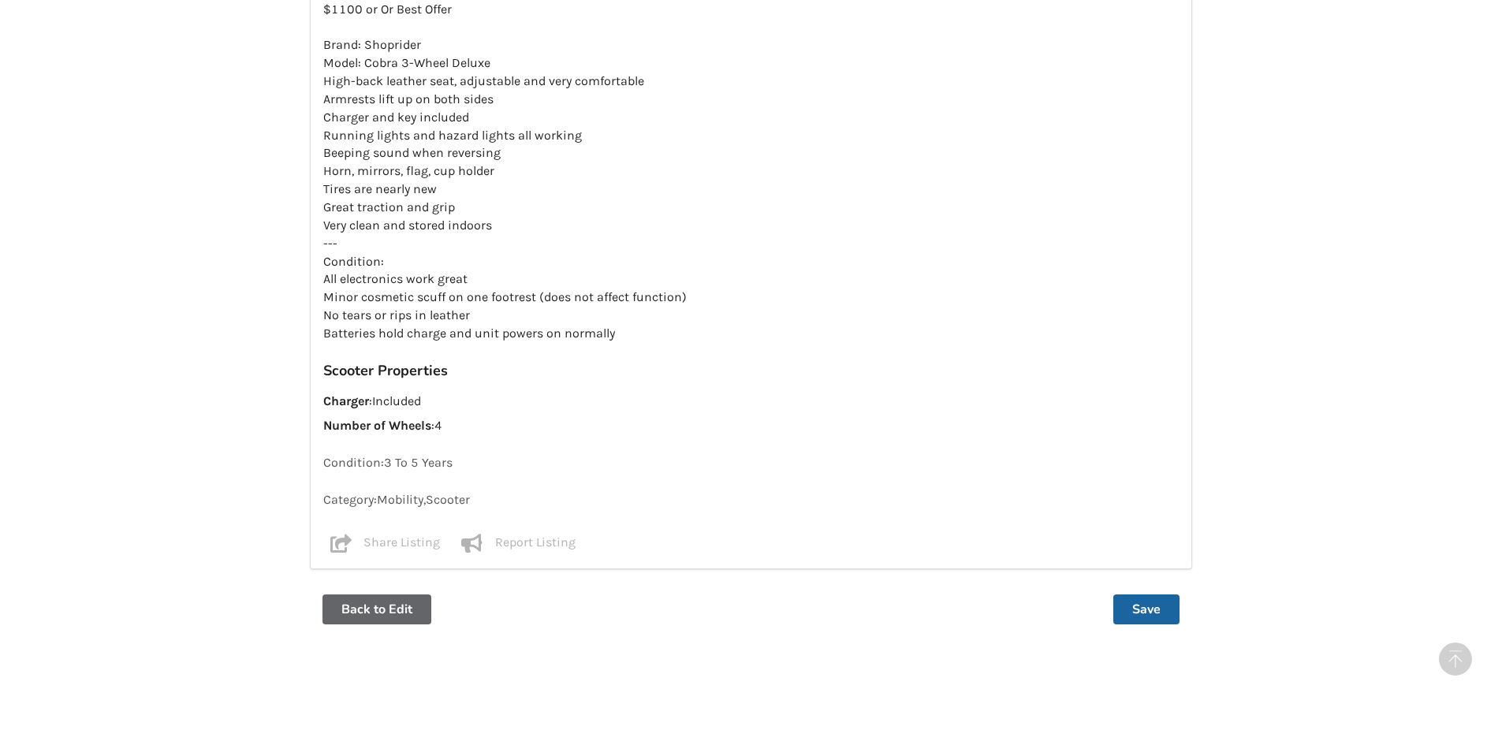
scroll to position [1326, 0]
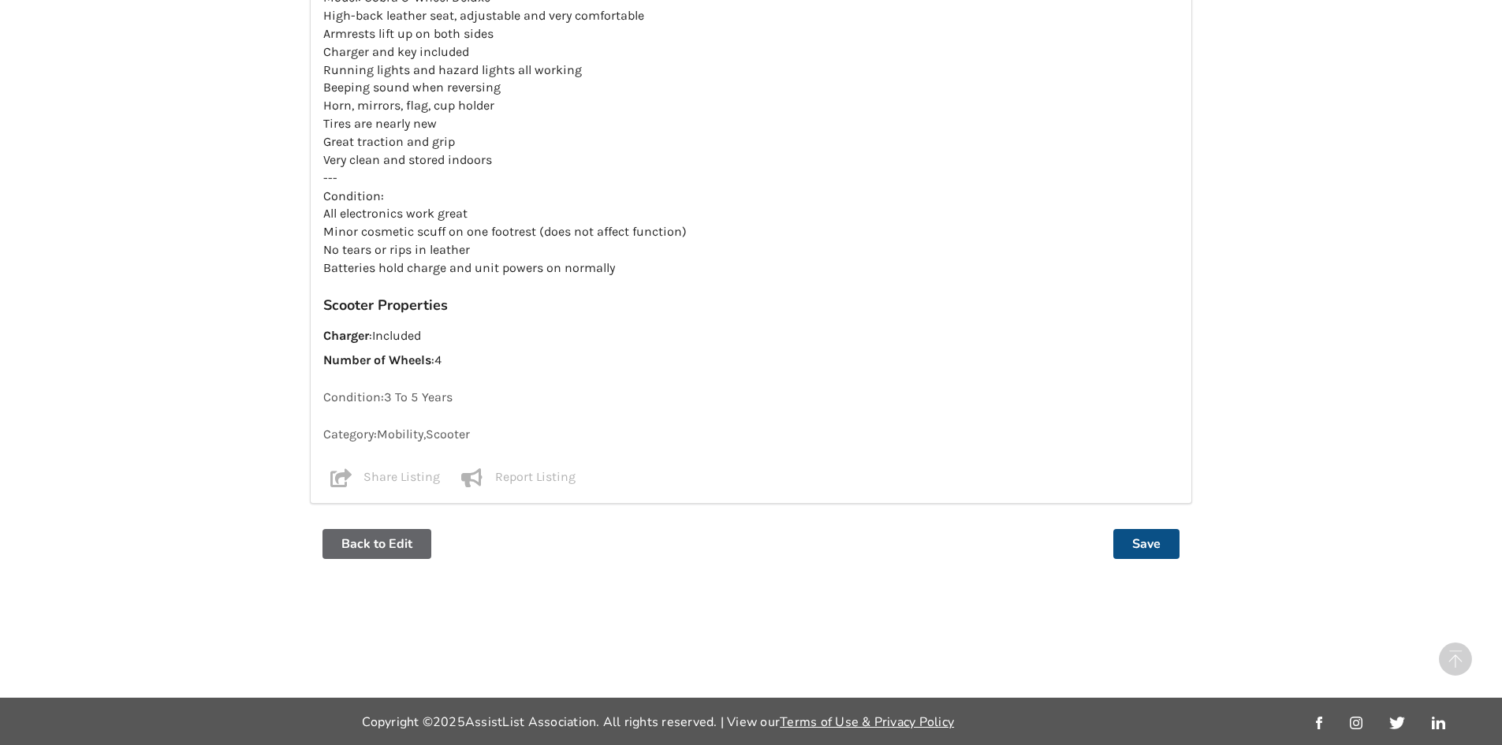
click at [1147, 542] on button "Save" at bounding box center [1146, 544] width 66 height 30
